Goal: Use online tool/utility: Utilize a website feature to perform a specific function

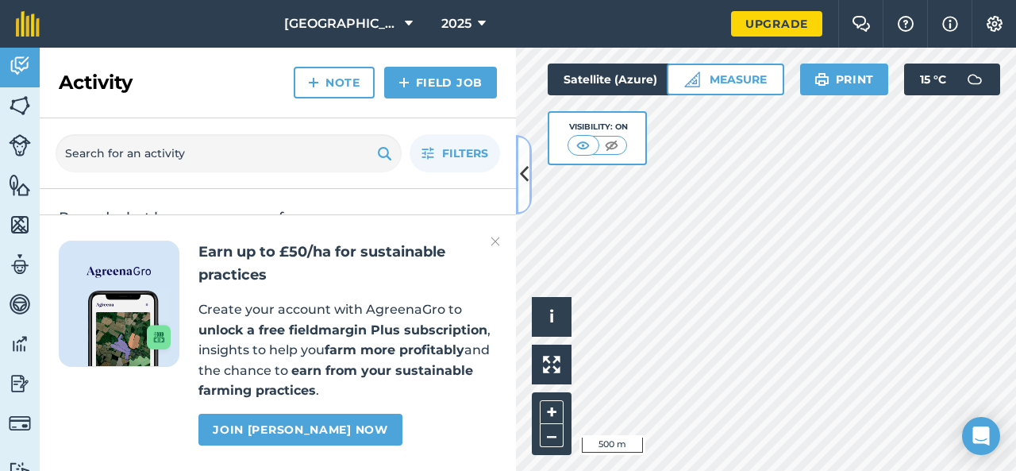
click at [521, 163] on icon at bounding box center [524, 174] width 9 height 28
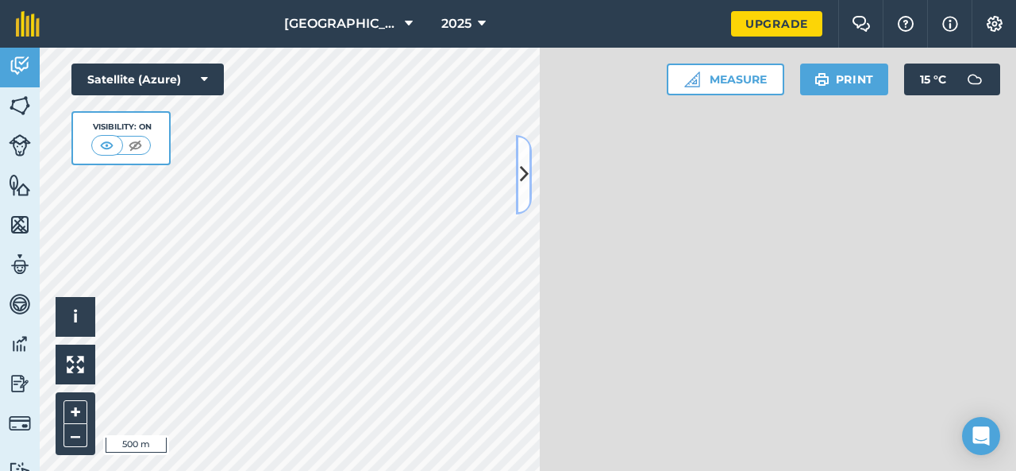
click at [524, 175] on icon at bounding box center [524, 174] width 9 height 28
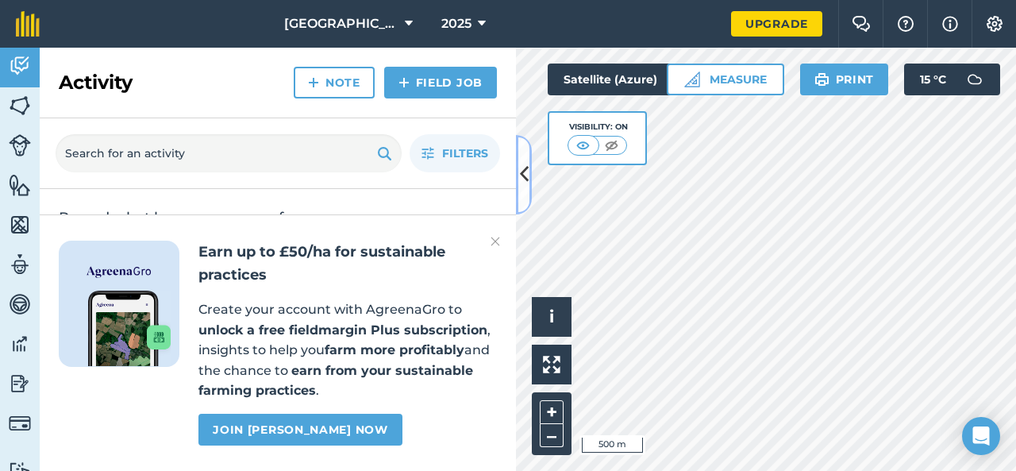
click at [530, 173] on button at bounding box center [524, 174] width 16 height 79
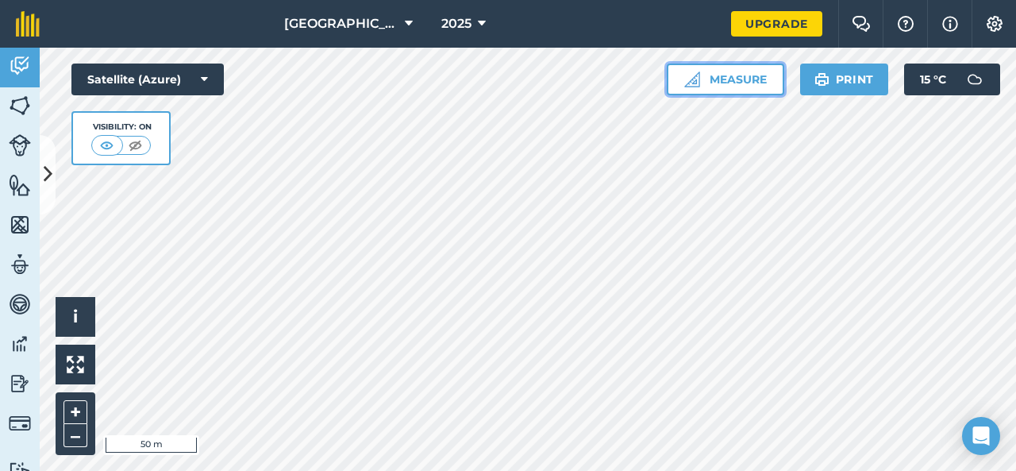
click at [770, 82] on button "Measure" at bounding box center [725, 80] width 117 height 32
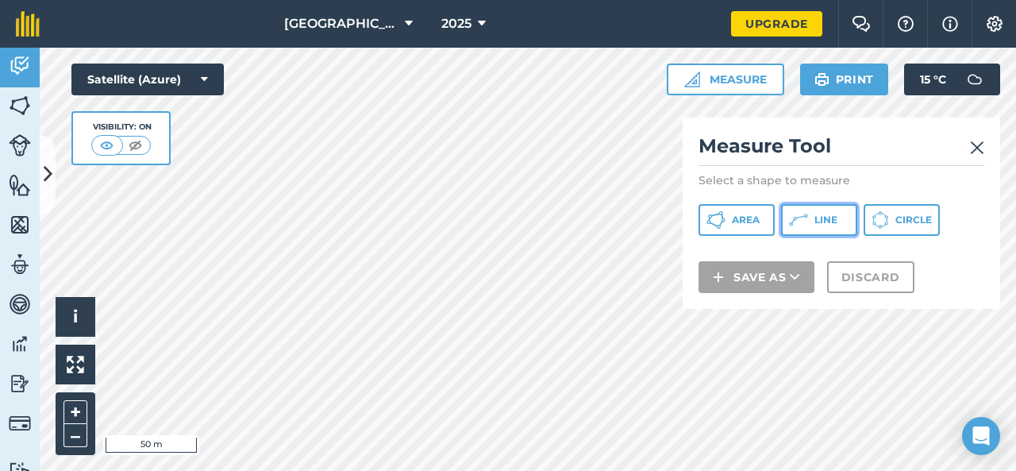
click at [808, 225] on button "Line" at bounding box center [819, 220] width 76 height 32
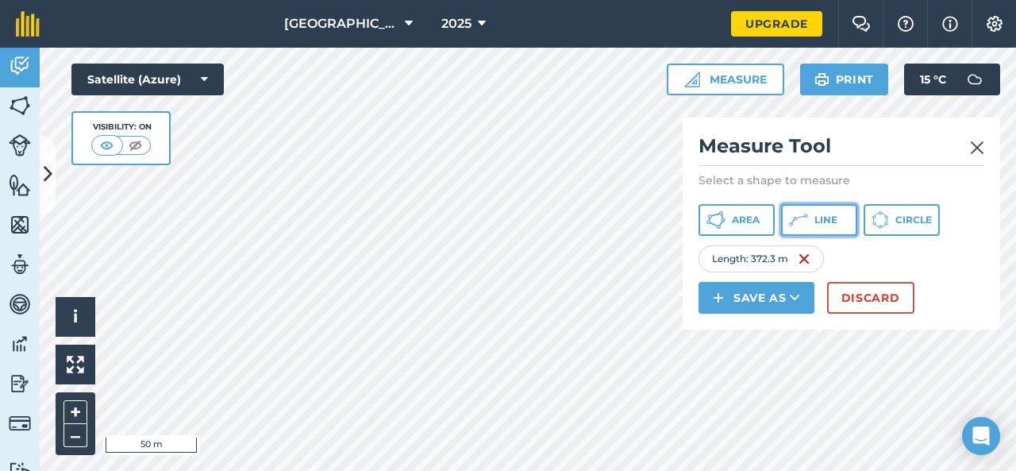
click at [811, 221] on button "Line" at bounding box center [819, 220] width 76 height 32
click at [806, 226] on icon at bounding box center [798, 219] width 19 height 19
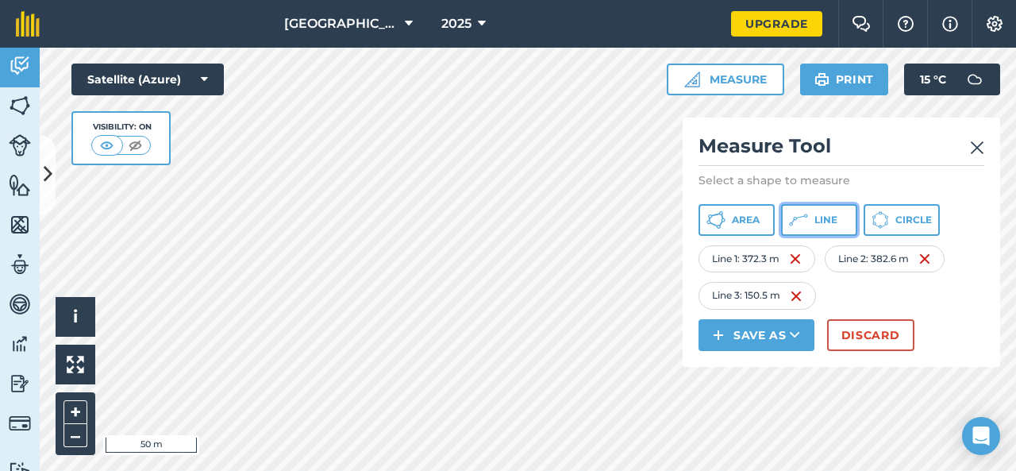
click at [813, 220] on button "Line" at bounding box center [819, 220] width 76 height 32
click at [968, 148] on h2 "Measure Tool" at bounding box center [842, 149] width 286 height 33
drag, startPoint x: 814, startPoint y: 216, endPoint x: 814, endPoint y: 207, distance: 8.7
click at [814, 207] on button "Line" at bounding box center [819, 220] width 76 height 32
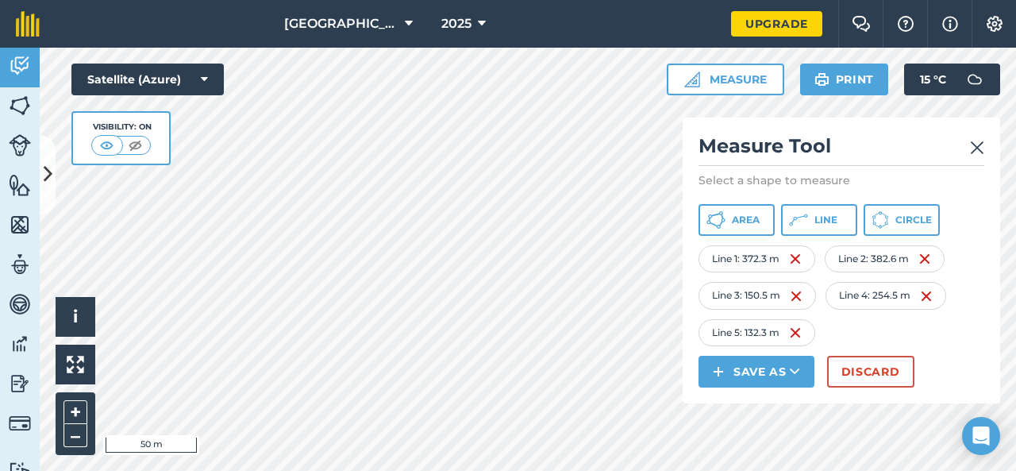
click at [984, 147] on div "Measure Tool Select a shape to measure Area Line Circle Line 1 : 372.3 m Line 2…" at bounding box center [842, 260] width 318 height 286
click at [976, 149] on img at bounding box center [977, 147] width 14 height 19
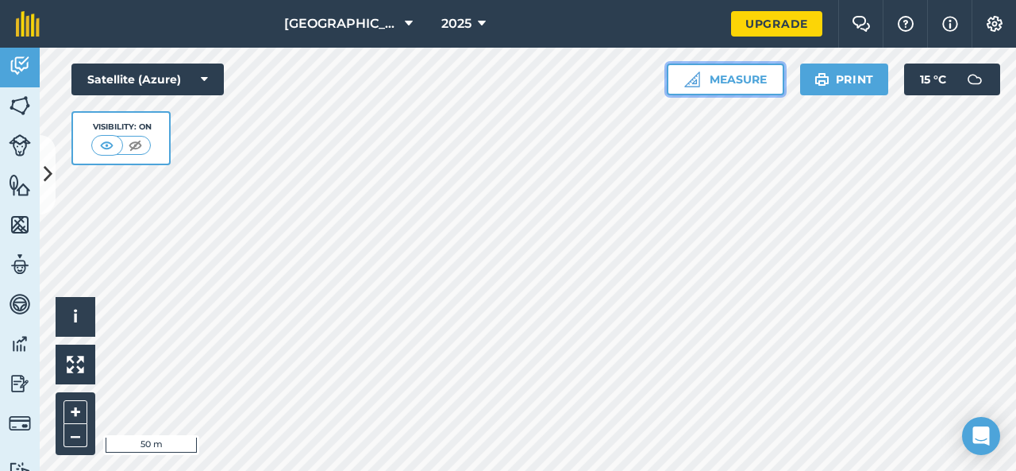
click at [732, 85] on button "Measure" at bounding box center [725, 80] width 117 height 32
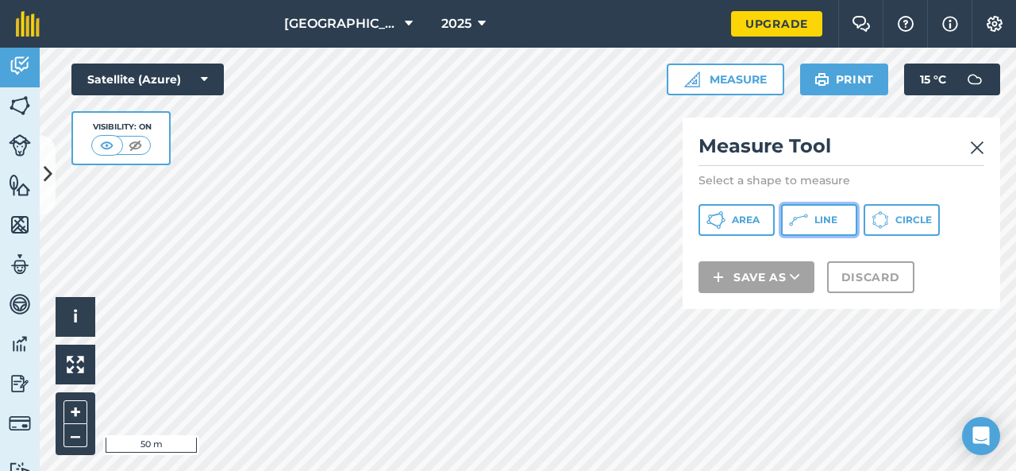
click at [822, 217] on span "Line" at bounding box center [825, 220] width 23 height 13
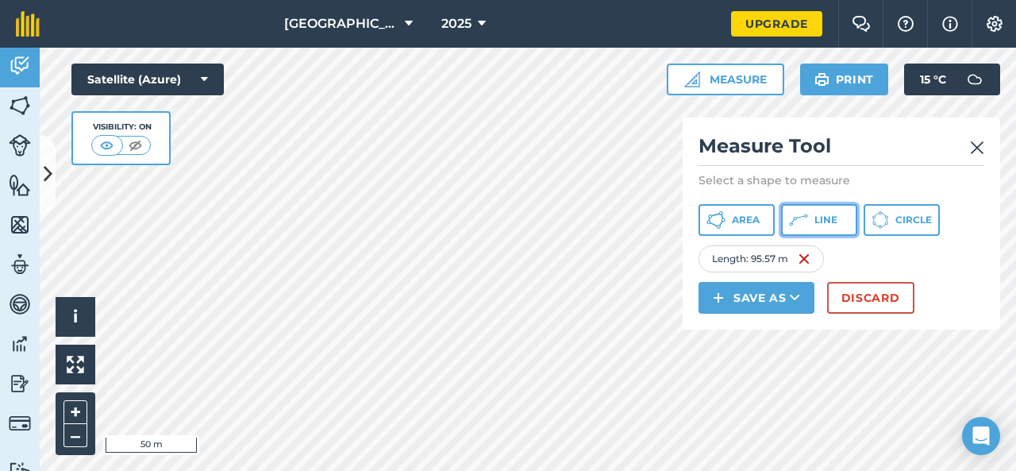
click at [826, 212] on button "Line" at bounding box center [819, 220] width 76 height 32
click at [689, 291] on div "Click to start drawing i © 2025 TomTom, Microsoft 50 m + – Satellite (Azure) Vi…" at bounding box center [528, 259] width 976 height 423
click at [810, 218] on button "Line" at bounding box center [819, 220] width 76 height 32
